Goal: Task Accomplishment & Management: Use online tool/utility

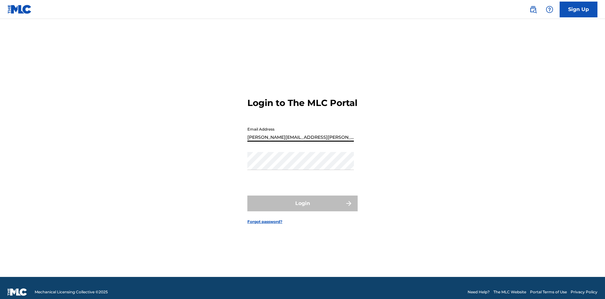
type input "[PERSON_NAME][EMAIL_ADDRESS][PERSON_NAME][DOMAIN_NAME]"
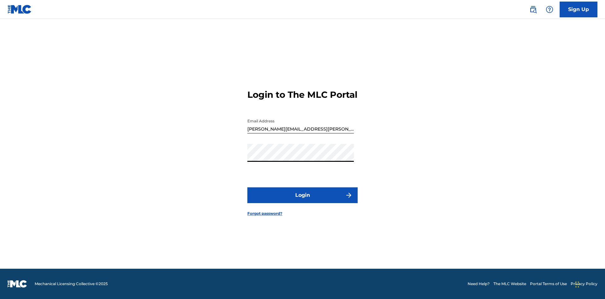
scroll to position [8, 0]
click at [302, 200] on button "Login" at bounding box center [302, 195] width 110 height 16
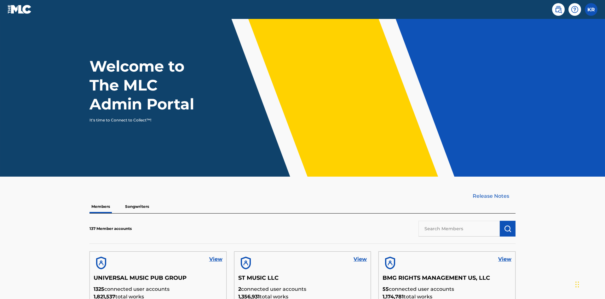
click at [459, 220] on input "text" at bounding box center [458, 228] width 81 height 16
click at [507, 225] on img "submit" at bounding box center [508, 229] width 8 height 8
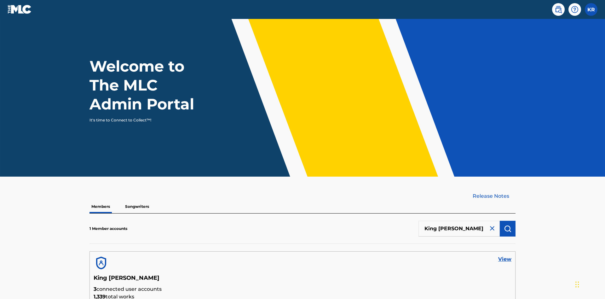
click at [505, 255] on link "View" at bounding box center [504, 259] width 13 height 8
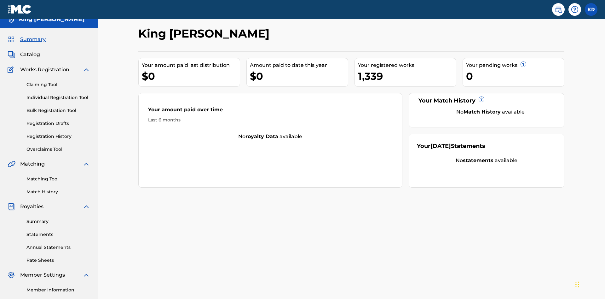
click at [58, 107] on link "Bulk Registration Tool" at bounding box center [58, 110] width 64 height 7
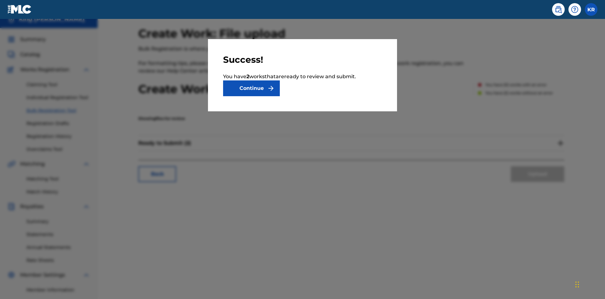
click at [251, 88] on button "Continue" at bounding box center [251, 88] width 57 height 16
